Goal: Information Seeking & Learning: Learn about a topic

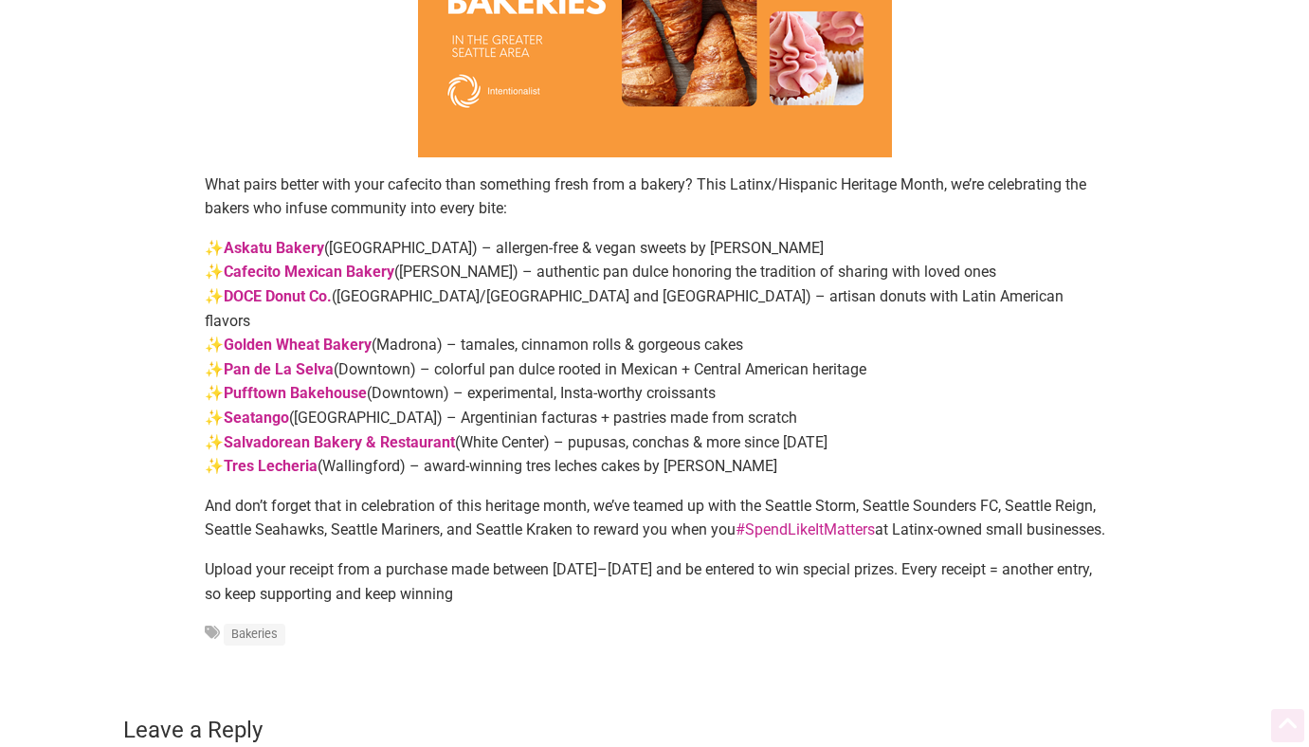
scroll to position [324, 0]
click at [347, 432] on strong "Salvadorean Bakery & Restaurant" at bounding box center [339, 441] width 231 height 18
click at [297, 383] on strong "Pufftown Bakehouse" at bounding box center [295, 392] width 143 height 18
click at [296, 359] on strong "Pan de La Selva" at bounding box center [279, 368] width 110 height 18
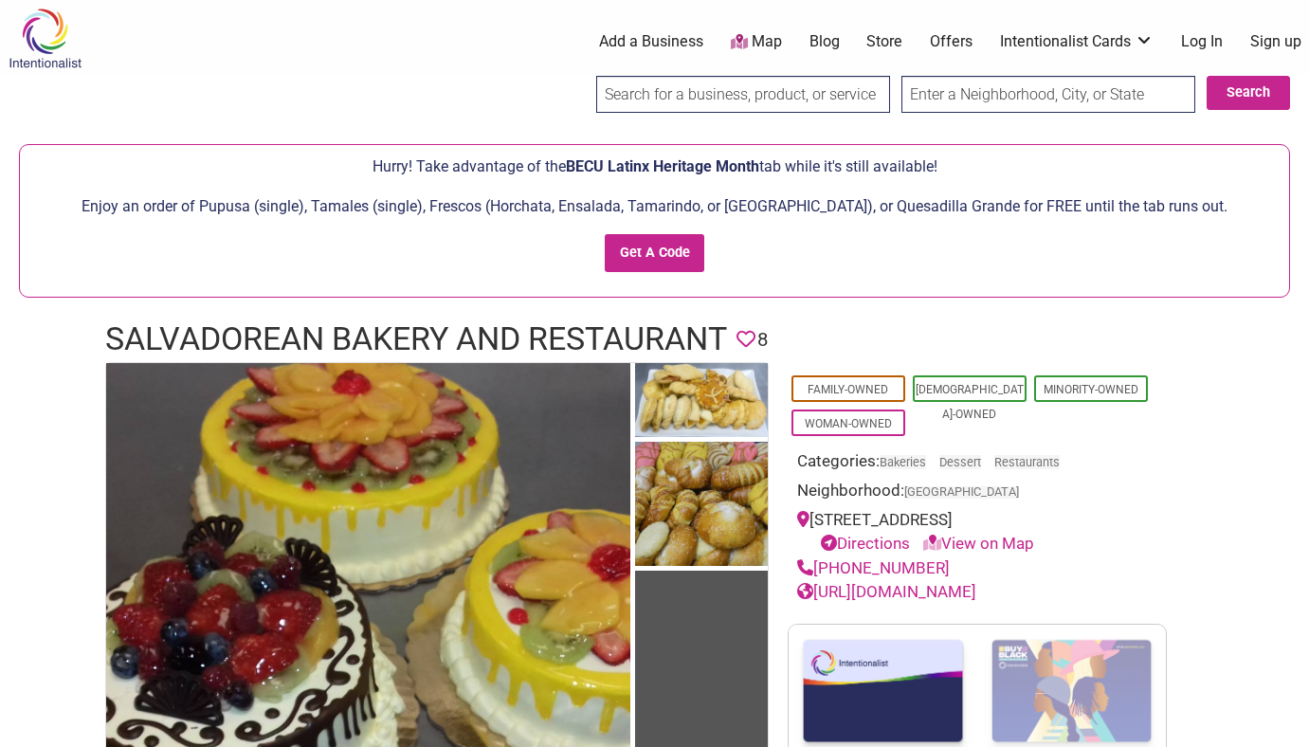
click at [916, 593] on link "[URL][DOMAIN_NAME]" at bounding box center [886, 591] width 179 height 19
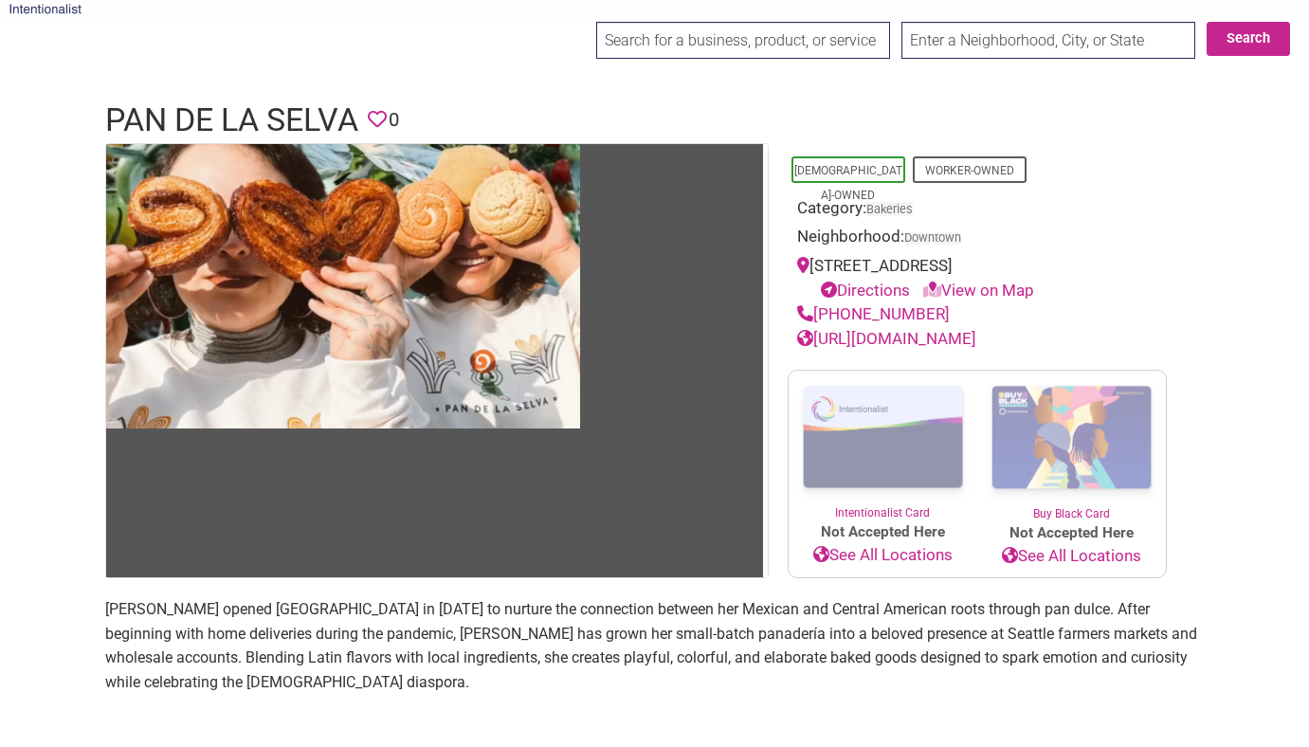
scroll to position [66, 0]
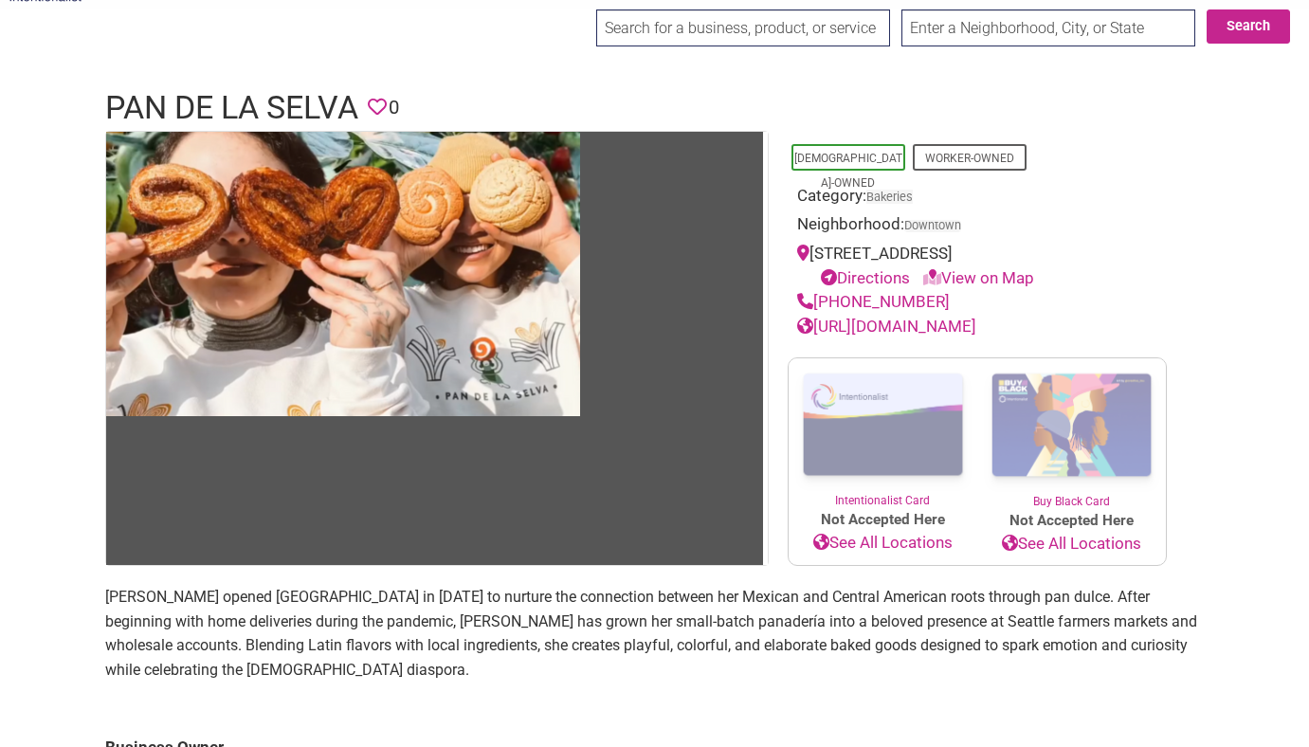
click at [905, 326] on link "https://www.pandelaselva.com/" at bounding box center [886, 326] width 179 height 19
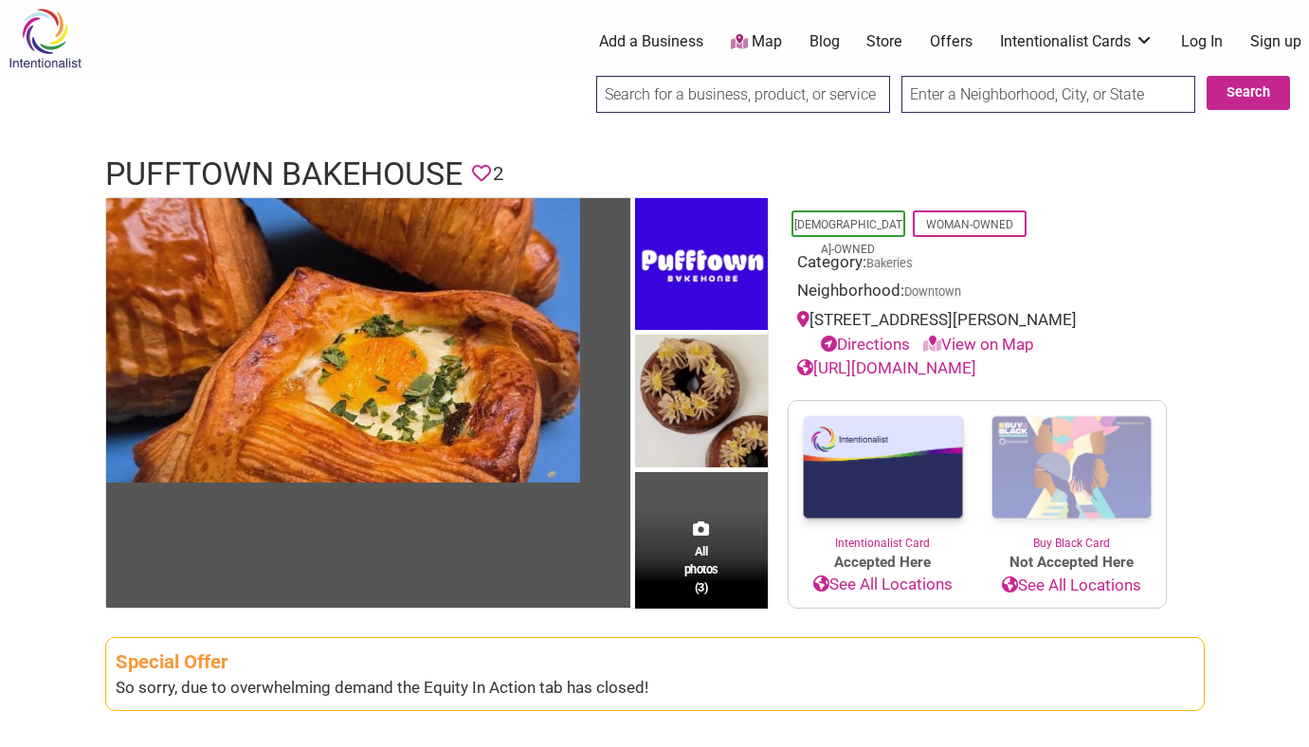
click at [950, 377] on div "https://www.pufftownbakehouse.com/" at bounding box center [977, 368] width 360 height 25
click at [948, 373] on link "https://www.pufftownbakehouse.com/" at bounding box center [886, 367] width 179 height 19
